Goal: Task Accomplishment & Management: Complete application form

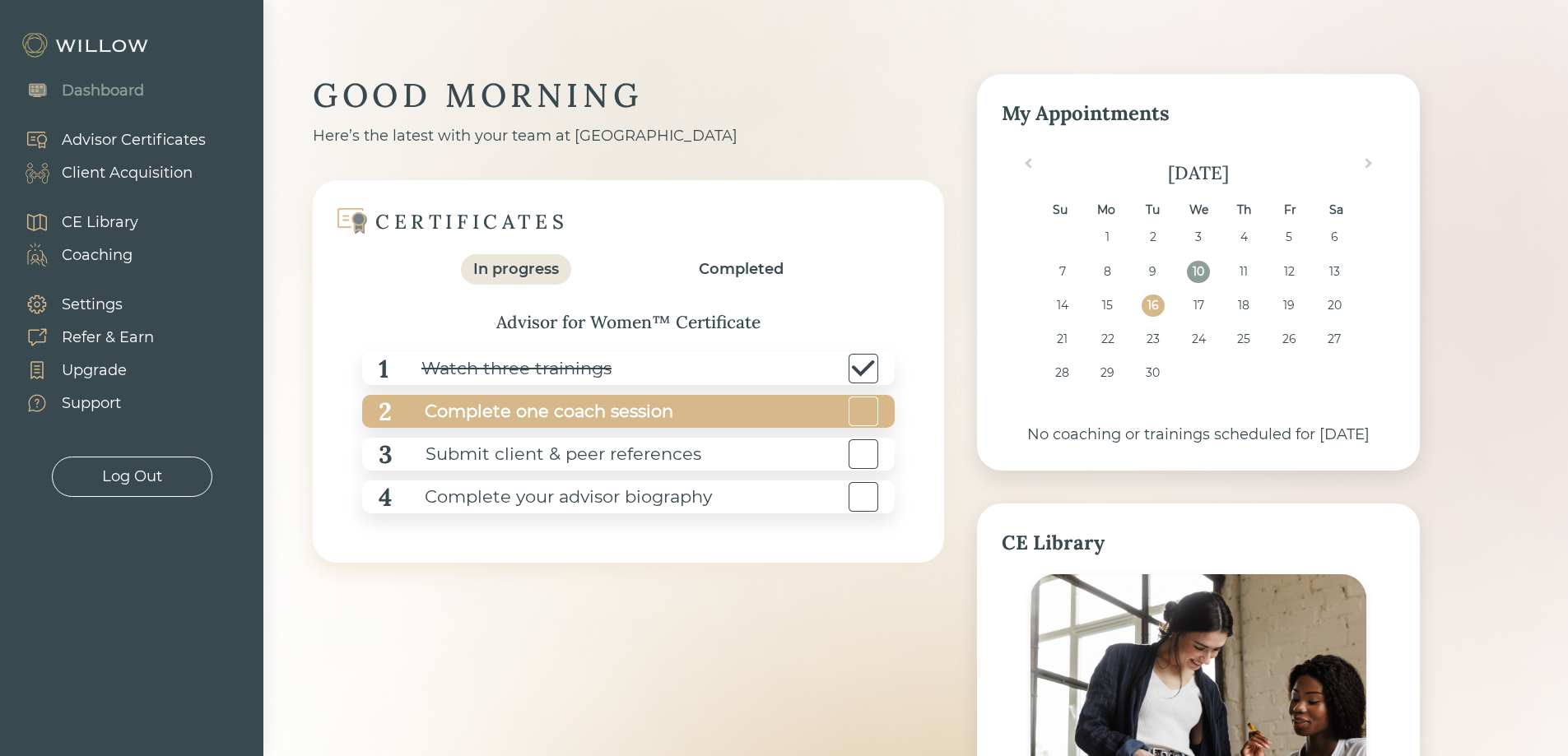
click at [868, 415] on div at bounding box center [864, 411] width 30 height 30
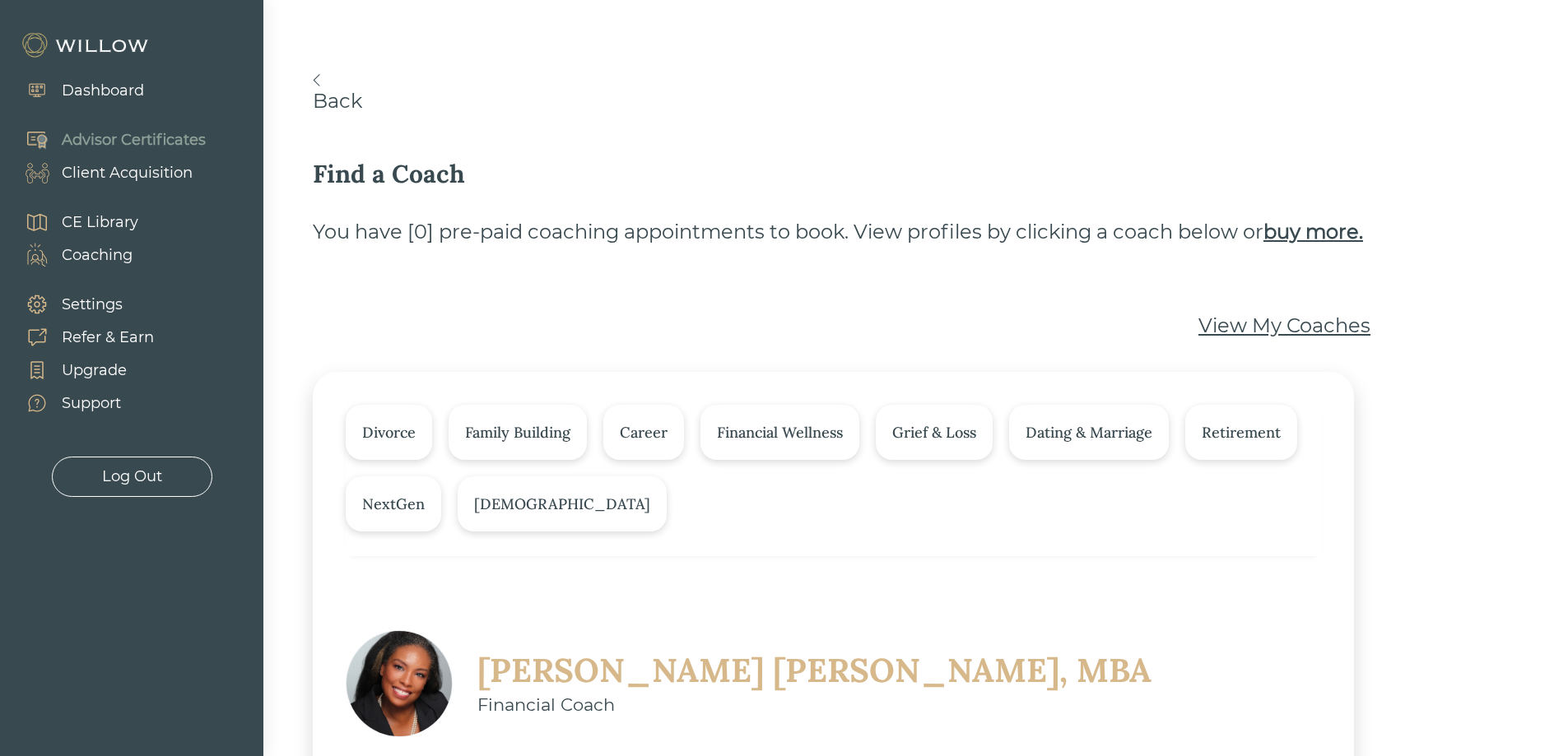
click at [324, 86] on link "Back" at bounding box center [867, 93] width 1107 height 38
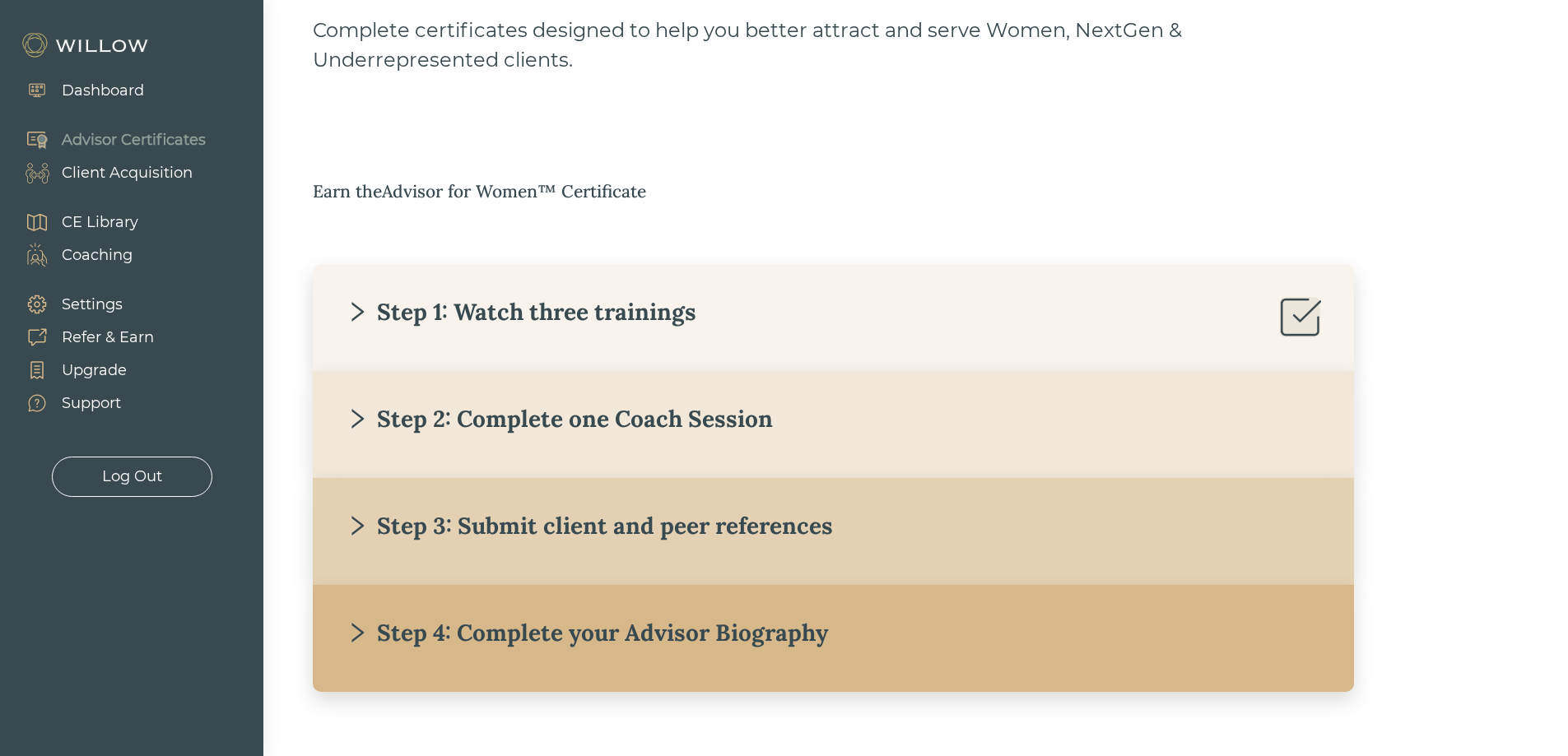
scroll to position [160, 0]
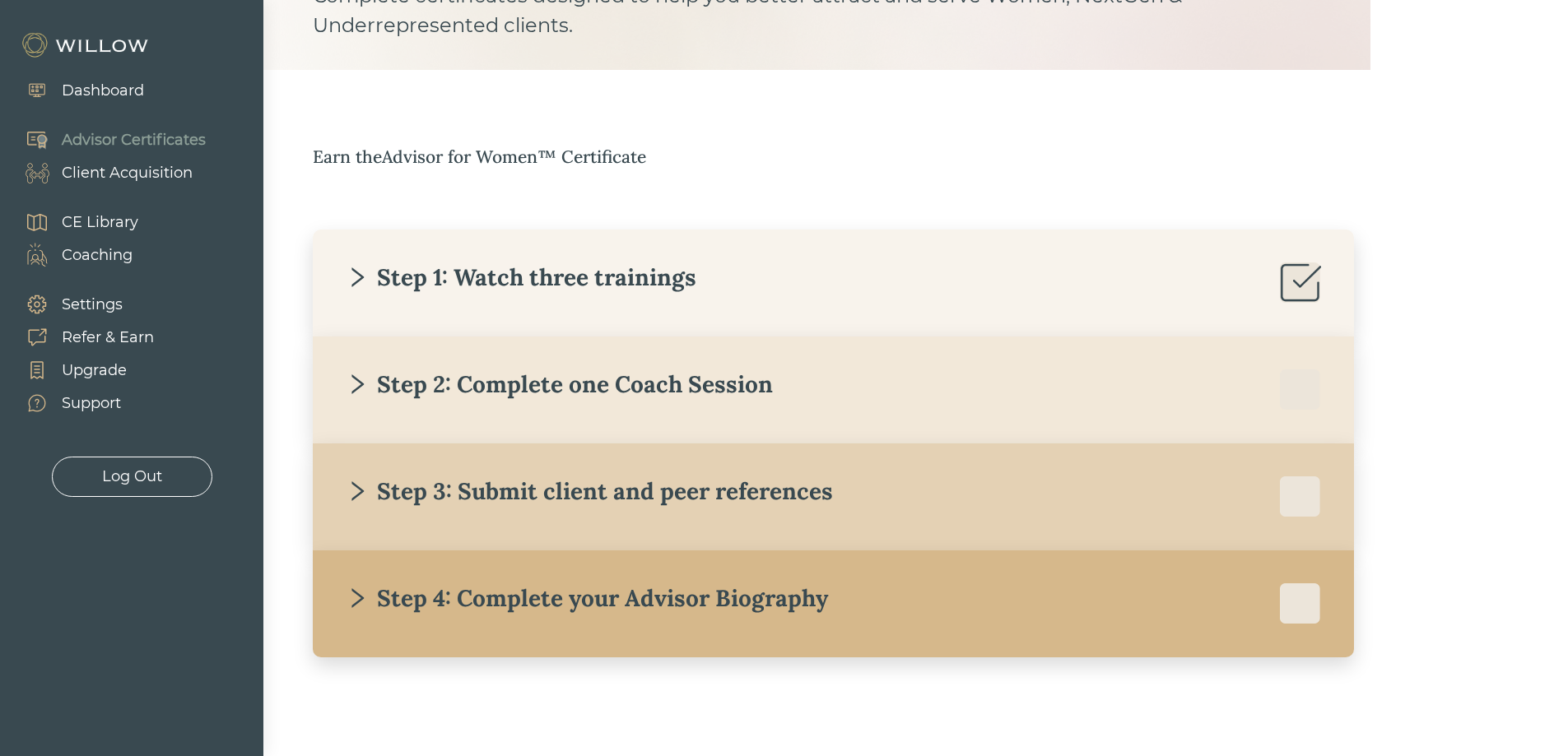
click at [799, 508] on div "Step 3: Submit client and peer references" at bounding box center [833, 497] width 975 height 41
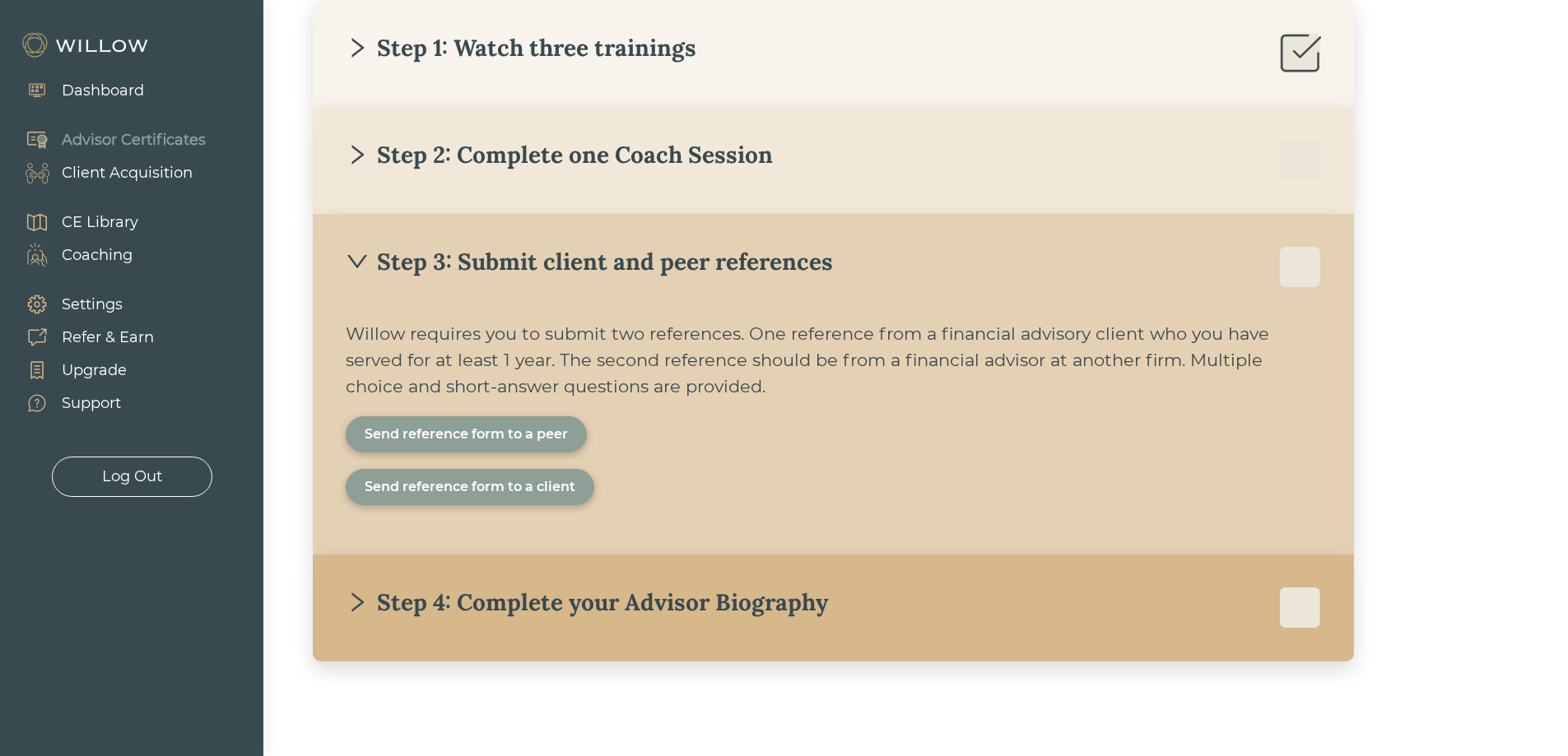
scroll to position [391, 0]
click at [488, 484] on div "Send reference form to a client" at bounding box center [470, 486] width 211 height 20
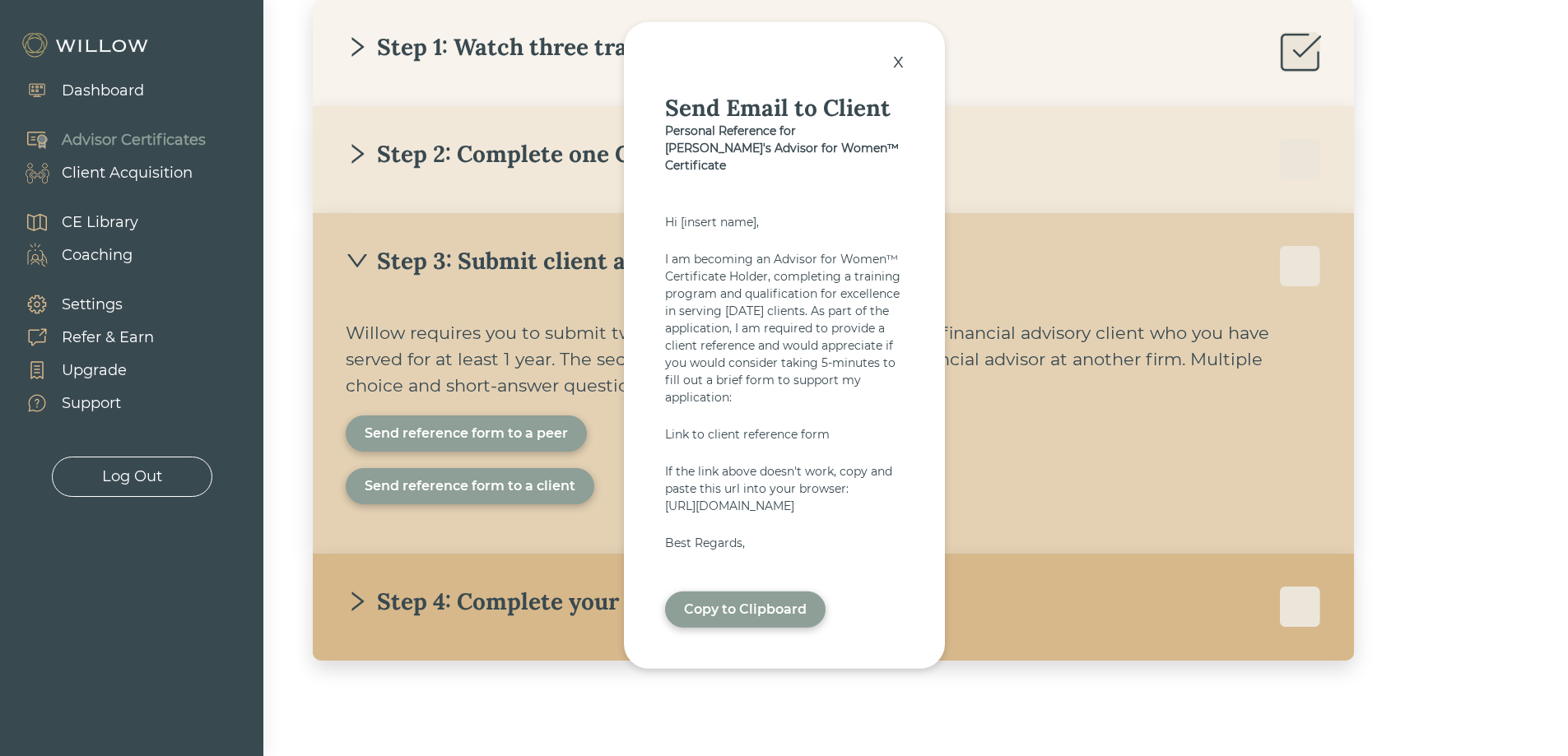
click at [770, 619] on div "Copy to Clipboard" at bounding box center [745, 609] width 123 height 20
click at [898, 57] on div "x" at bounding box center [898, 60] width 28 height 36
